Goal: Information Seeking & Learning: Find specific fact

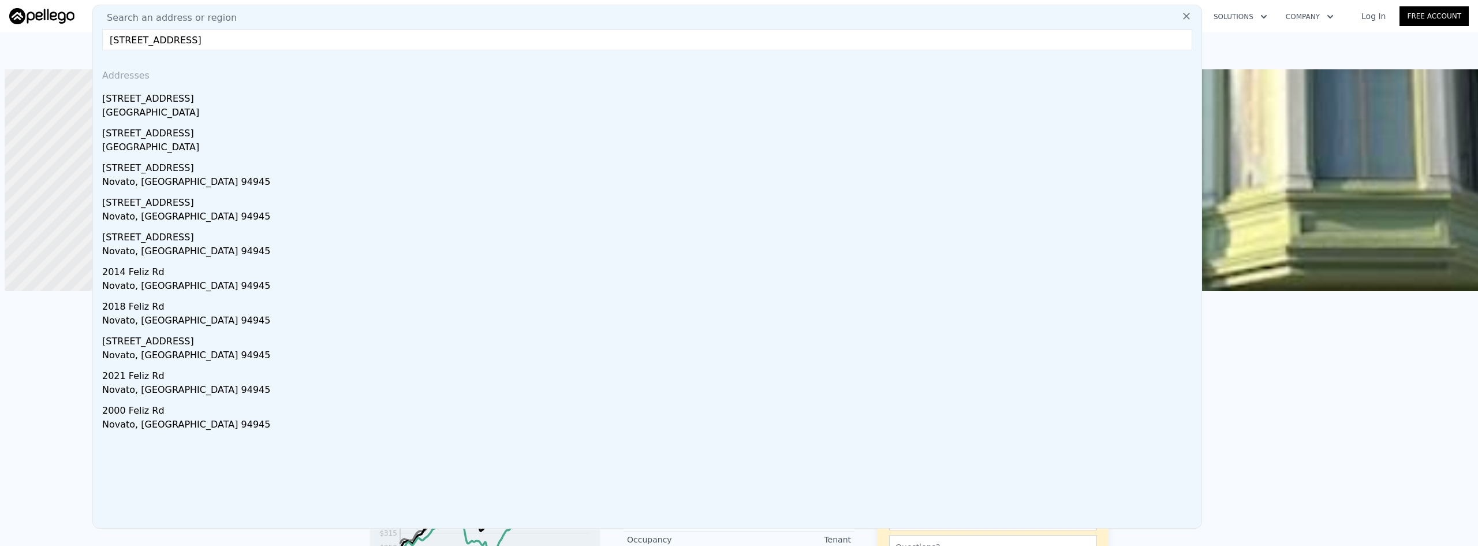
scroll to position [0, 5]
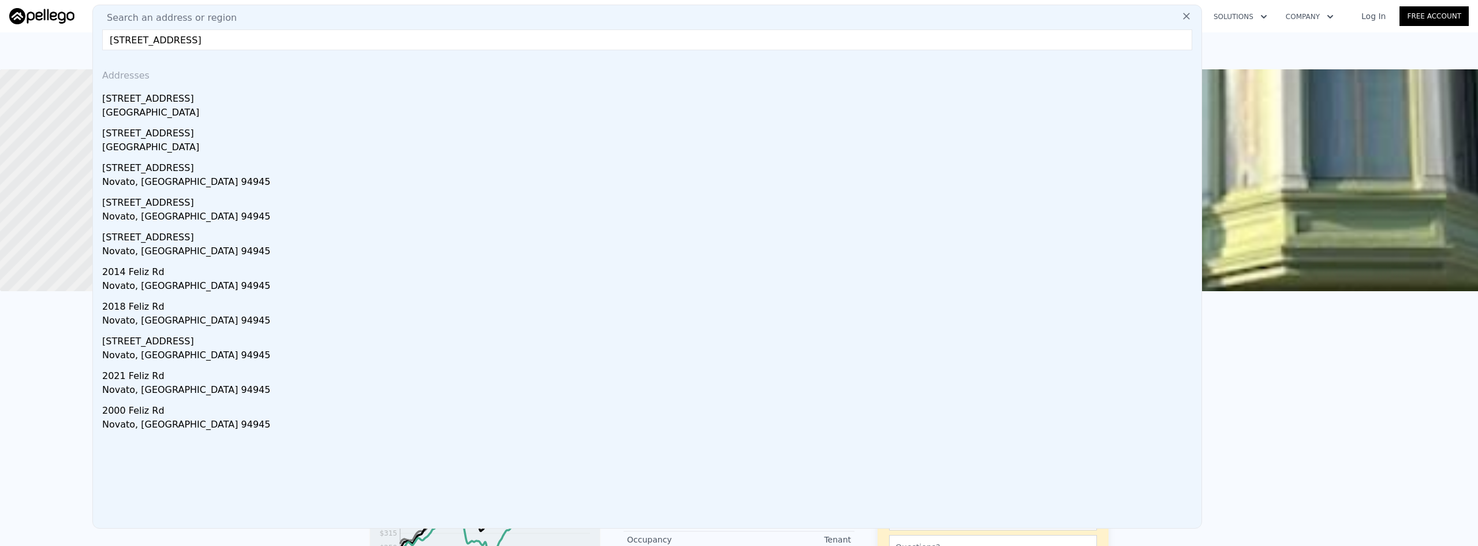
click at [290, 37] on input "[STREET_ADDRESS]" at bounding box center [647, 39] width 1090 height 21
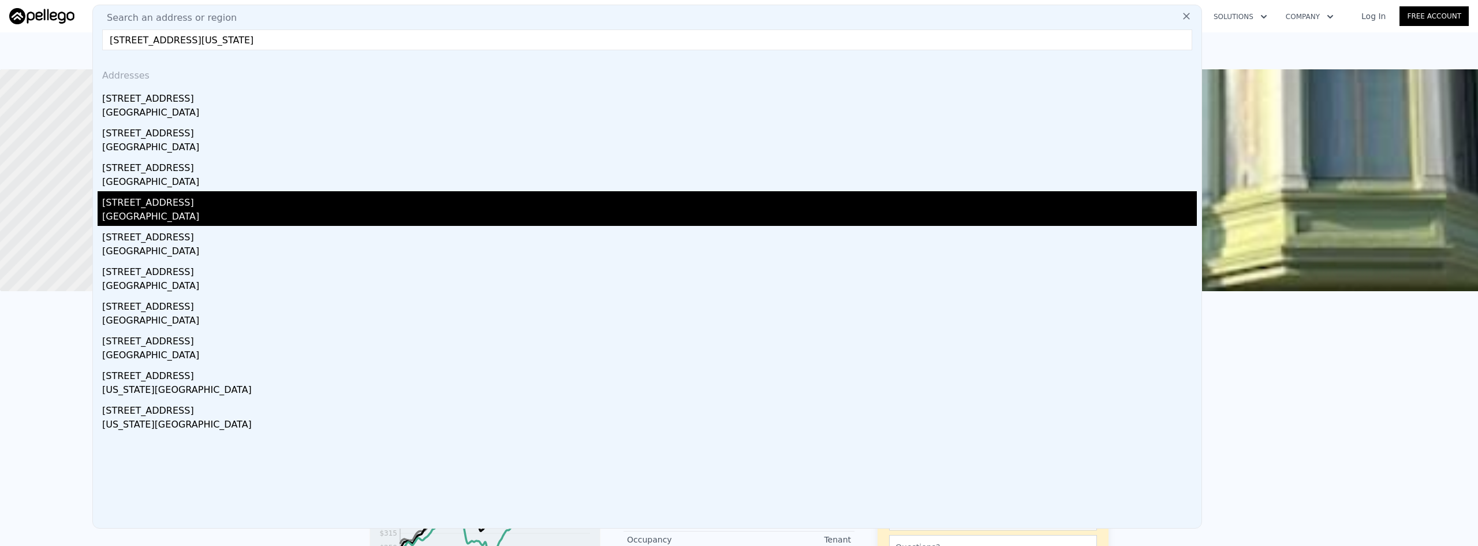
type input "[STREET_ADDRESS][US_STATE]"
click at [299, 208] on div "[STREET_ADDRESS]" at bounding box center [649, 200] width 1095 height 18
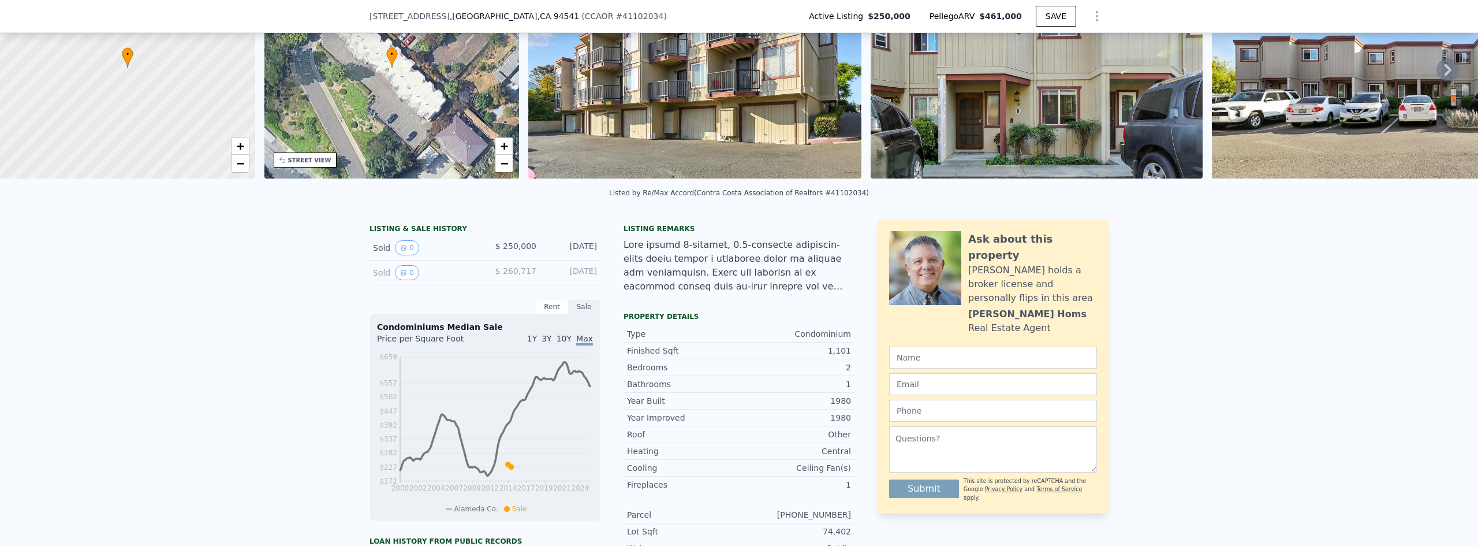
scroll to position [4, 0]
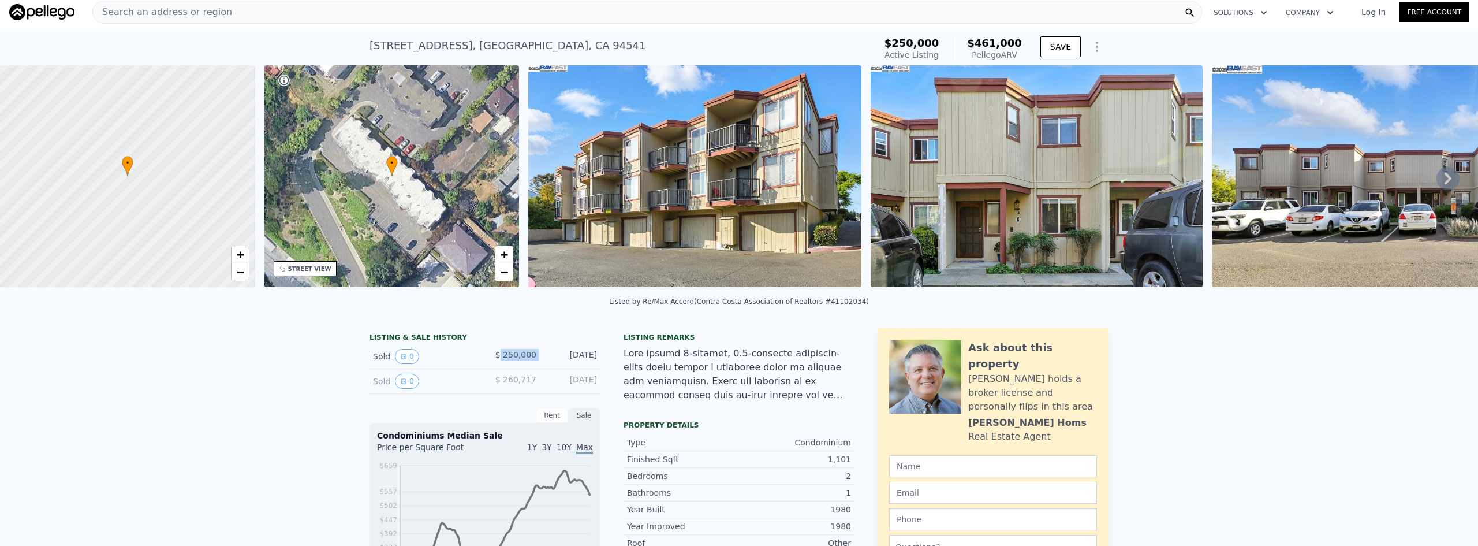
drag, startPoint x: 502, startPoint y: 364, endPoint x: 538, endPoint y: 365, distance: 36.4
click at [538, 365] on div "Sold 0 $ 250,000 [DATE]" at bounding box center [485, 356] width 231 height 25
